Goal: Task Accomplishment & Management: Manage account settings

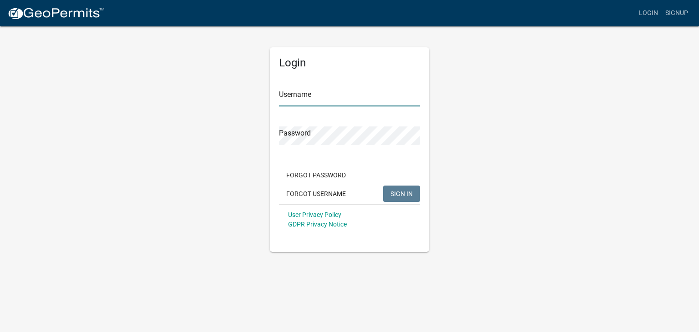
click at [317, 95] on input "Username" at bounding box center [349, 97] width 141 height 19
type input "mjklemp"
click at [383, 186] on button "SIGN IN" at bounding box center [401, 194] width 37 height 16
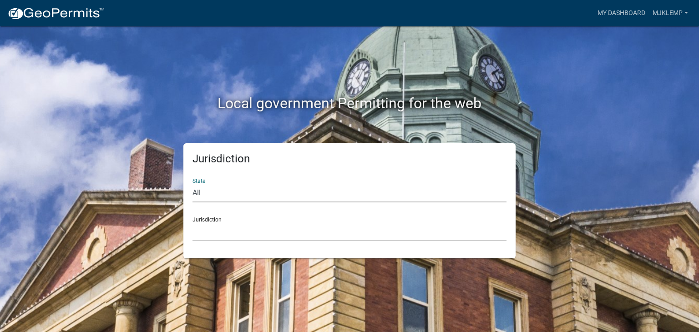
click at [220, 195] on select "All [US_STATE] [US_STATE] [US_STATE] [US_STATE] [US_STATE] [US_STATE] [US_STATE…" at bounding box center [350, 193] width 314 height 19
select select "[US_STATE]"
click at [193, 184] on select "All [US_STATE] [US_STATE] [US_STATE] [US_STATE] [US_STATE] [US_STATE] [US_STATE…" at bounding box center [350, 193] width 314 height 19
click at [250, 226] on select "City of [GEOGRAPHIC_DATA], [US_STATE] City of [GEOGRAPHIC_DATA], [US_STATE] Cit…" at bounding box center [350, 232] width 314 height 19
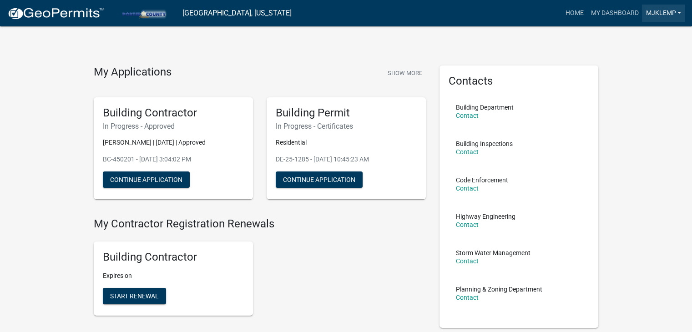
click at [669, 12] on link "mjklemp" at bounding box center [663, 13] width 43 height 17
click at [635, 89] on link "Logout" at bounding box center [646, 89] width 78 height 22
